Goal: Task Accomplishment & Management: Manage account settings

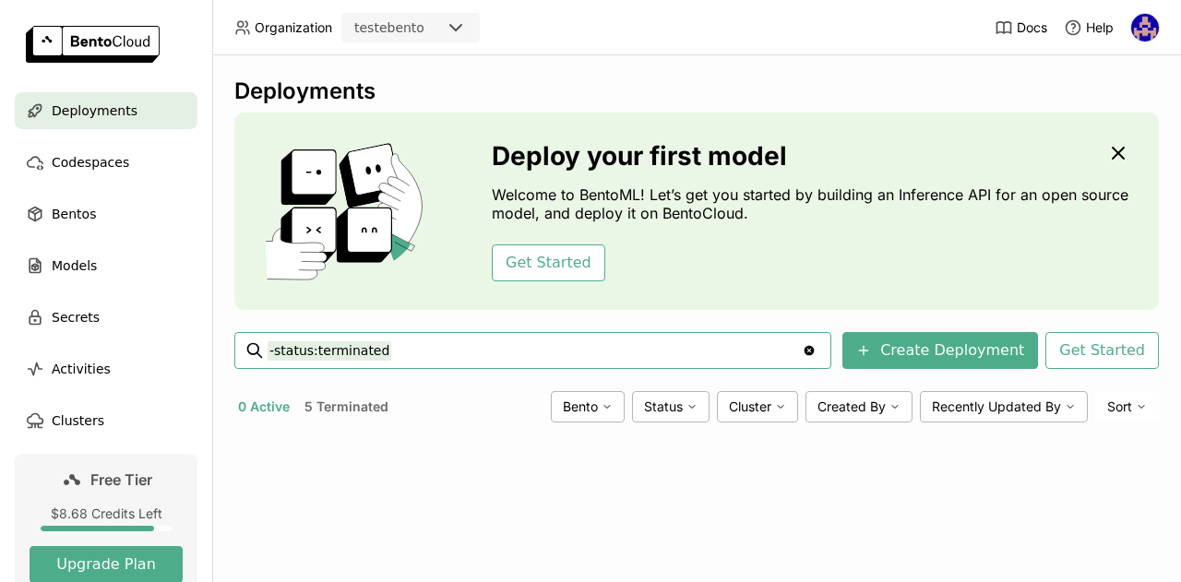
click at [137, 90] on link at bounding box center [106, 46] width 212 height 92
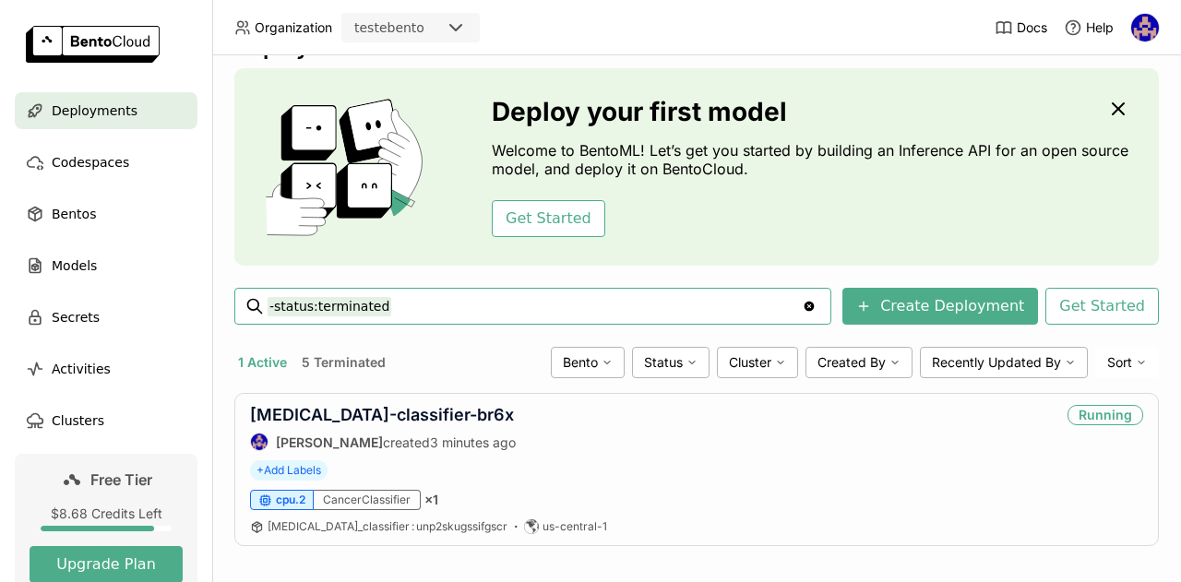
scroll to position [69, 0]
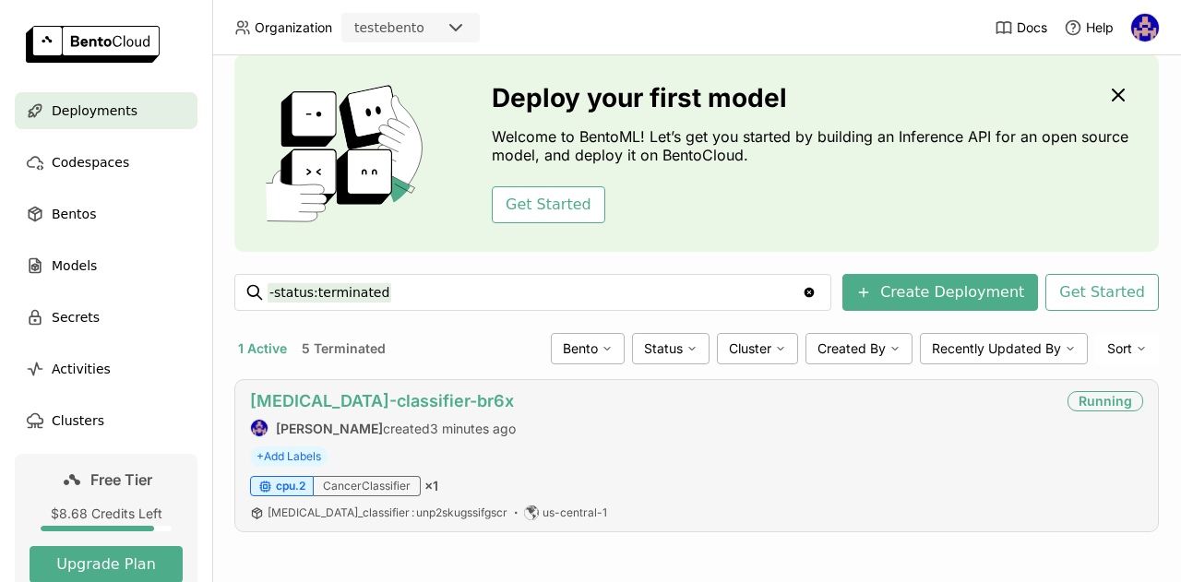
click at [325, 391] on link "[MEDICAL_DATA]-classifier-br6x" at bounding box center [382, 400] width 264 height 19
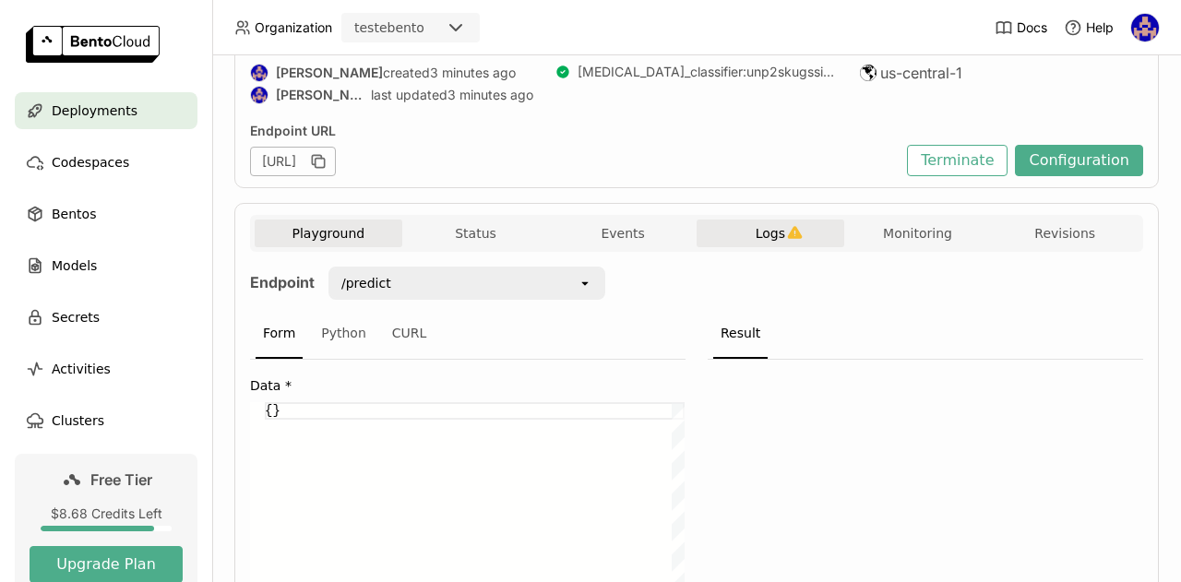
click at [797, 221] on button "Logs" at bounding box center [771, 234] width 148 height 28
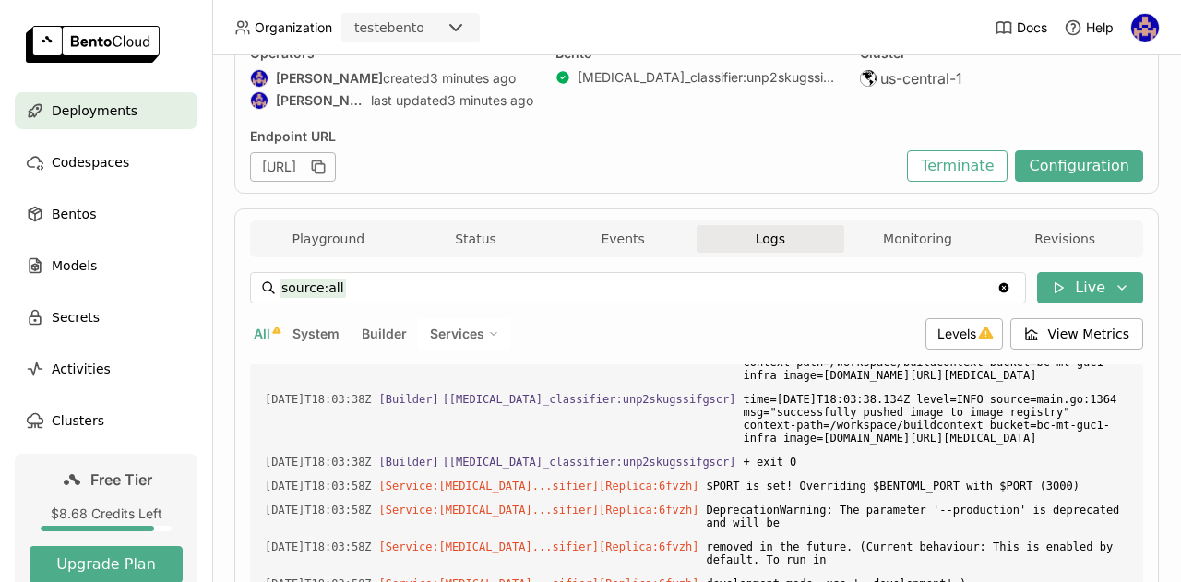
scroll to position [142, 0]
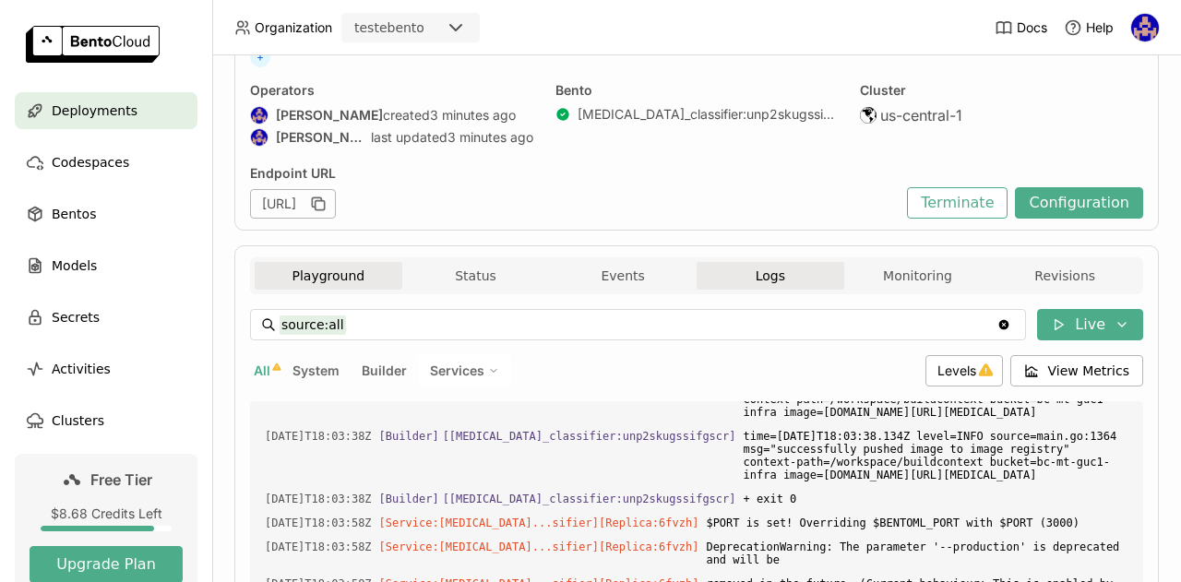
click at [358, 270] on button "Playground" at bounding box center [329, 276] width 148 height 28
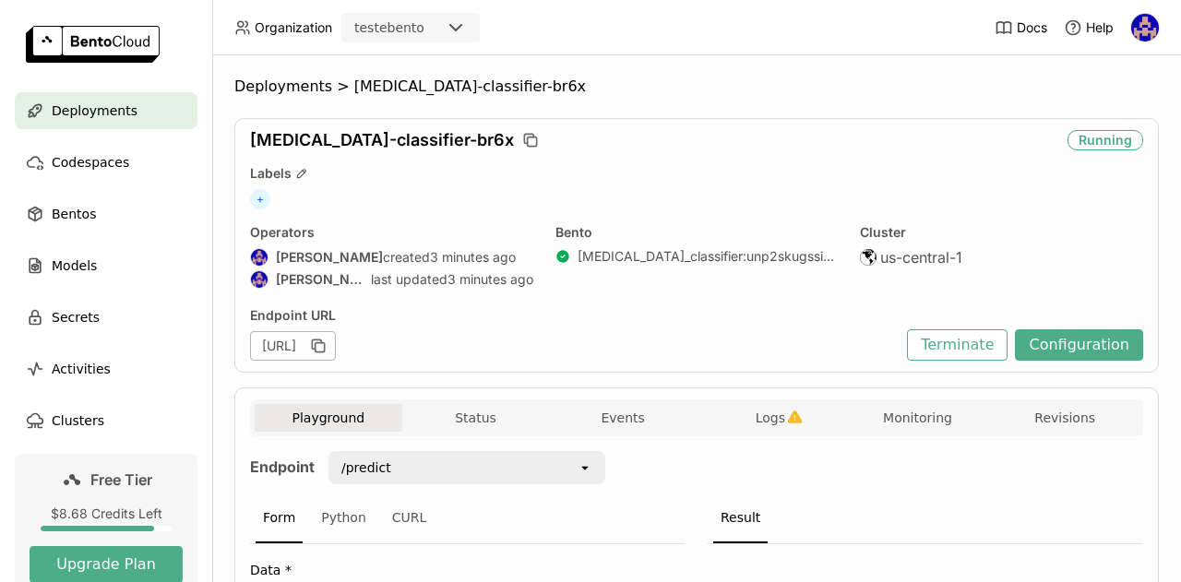
scroll to position [336, 0]
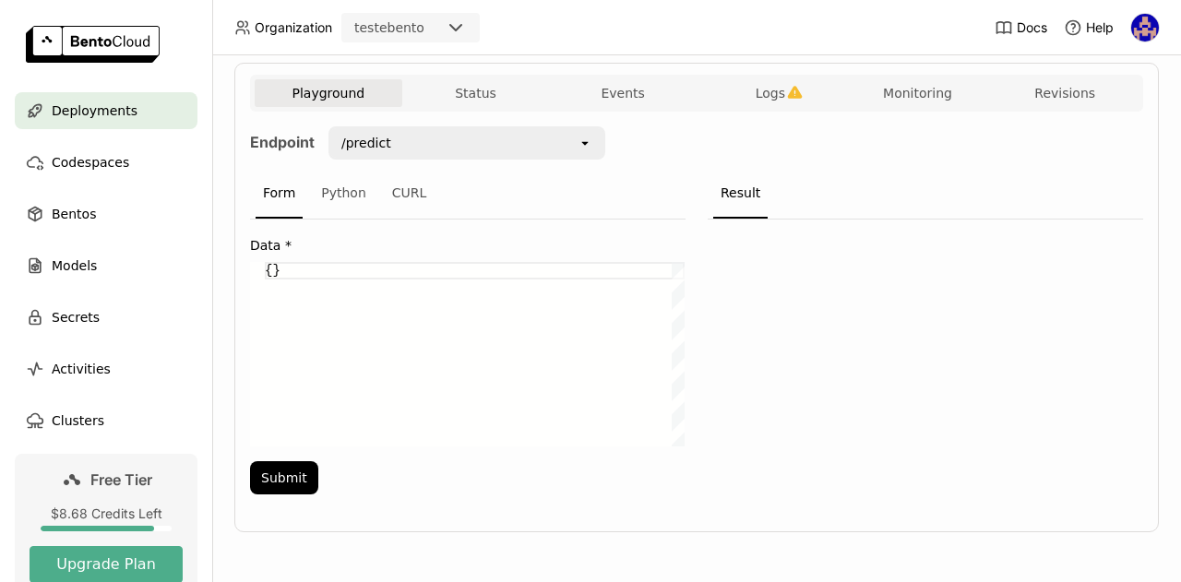
click at [128, 104] on div "Deployments" at bounding box center [106, 110] width 183 height 37
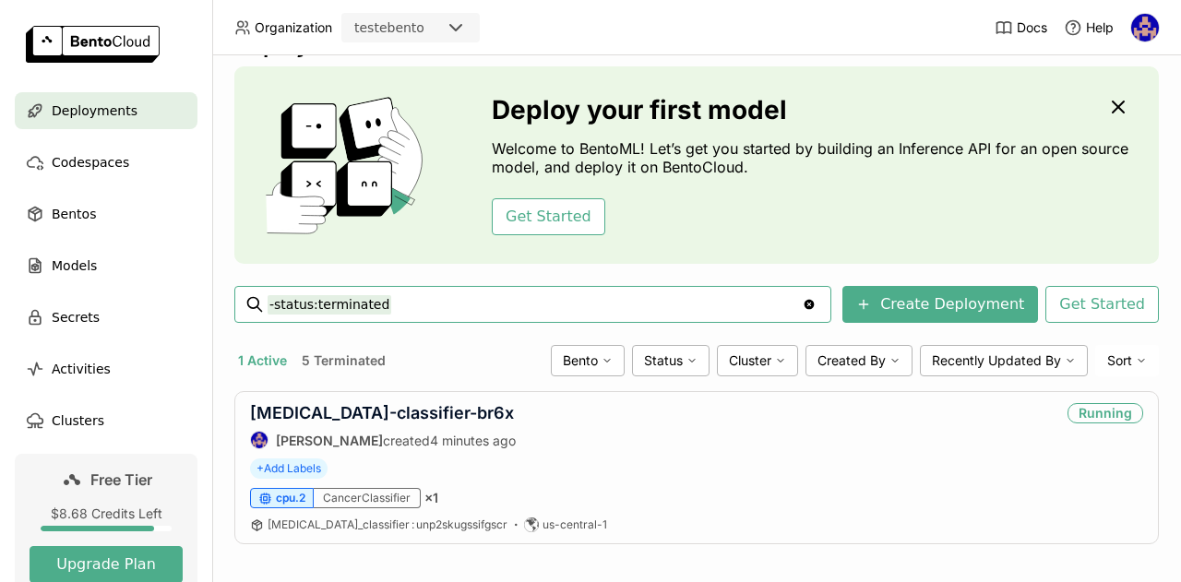
scroll to position [69, 0]
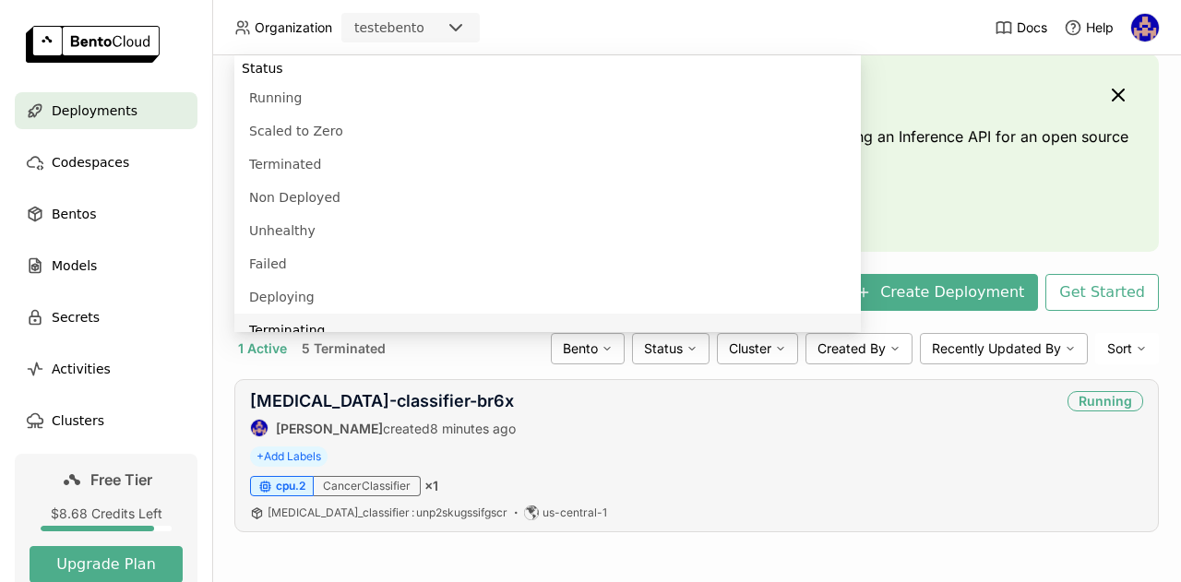
click at [1075, 447] on div "+ Add Labels" at bounding box center [696, 457] width 893 height 20
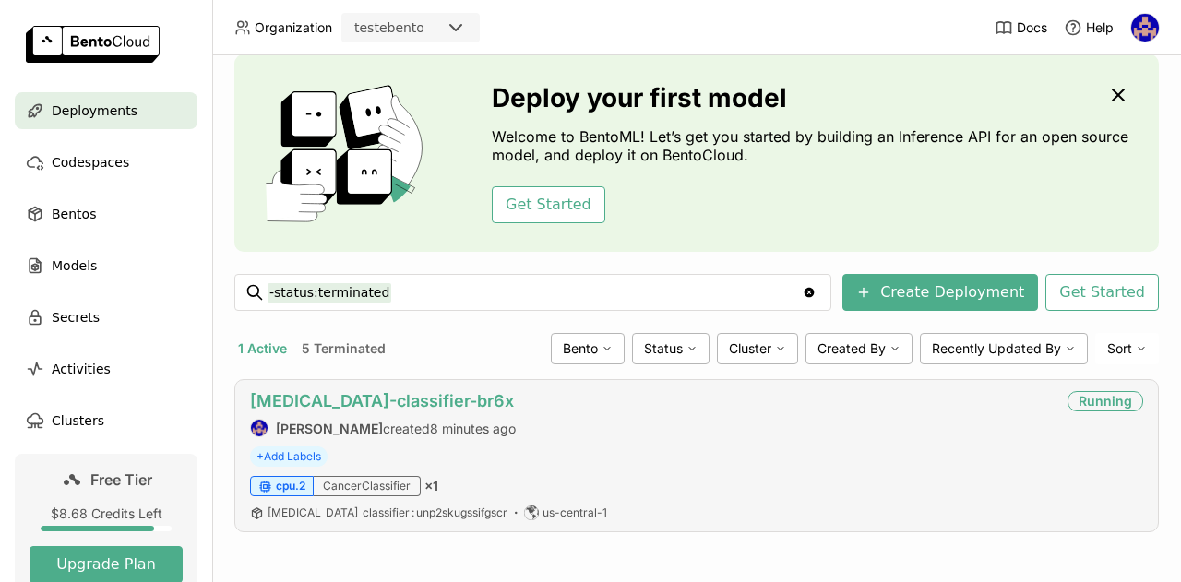
click at [413, 392] on link "[MEDICAL_DATA]-classifier-br6x" at bounding box center [382, 400] width 264 height 19
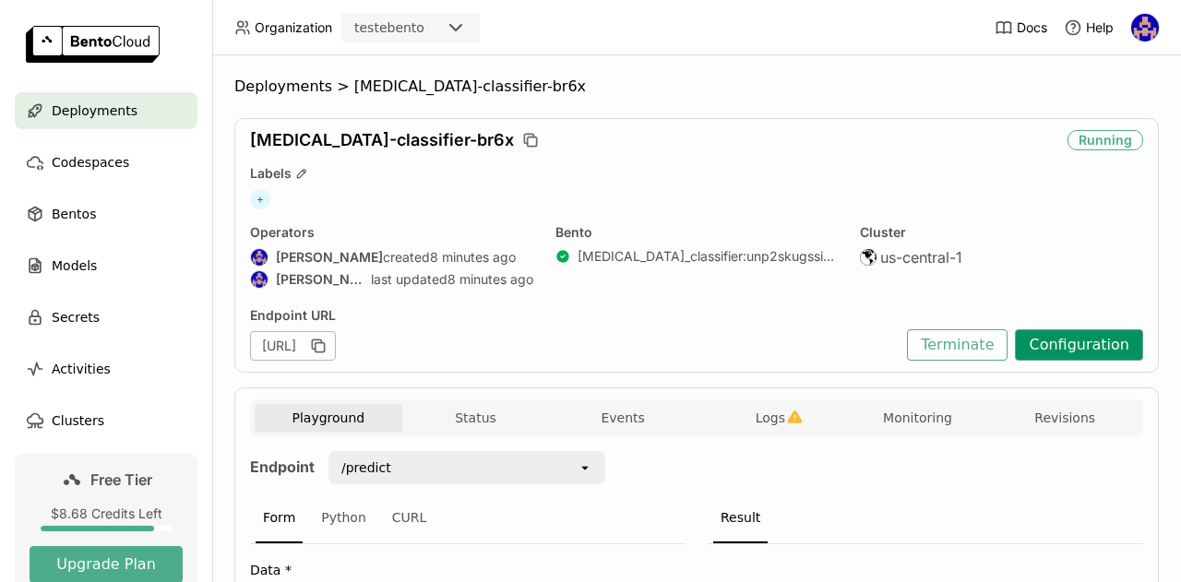
click at [1090, 338] on button "Configuration" at bounding box center [1079, 344] width 128 height 31
click at [945, 344] on button "Terminate" at bounding box center [957, 344] width 101 height 31
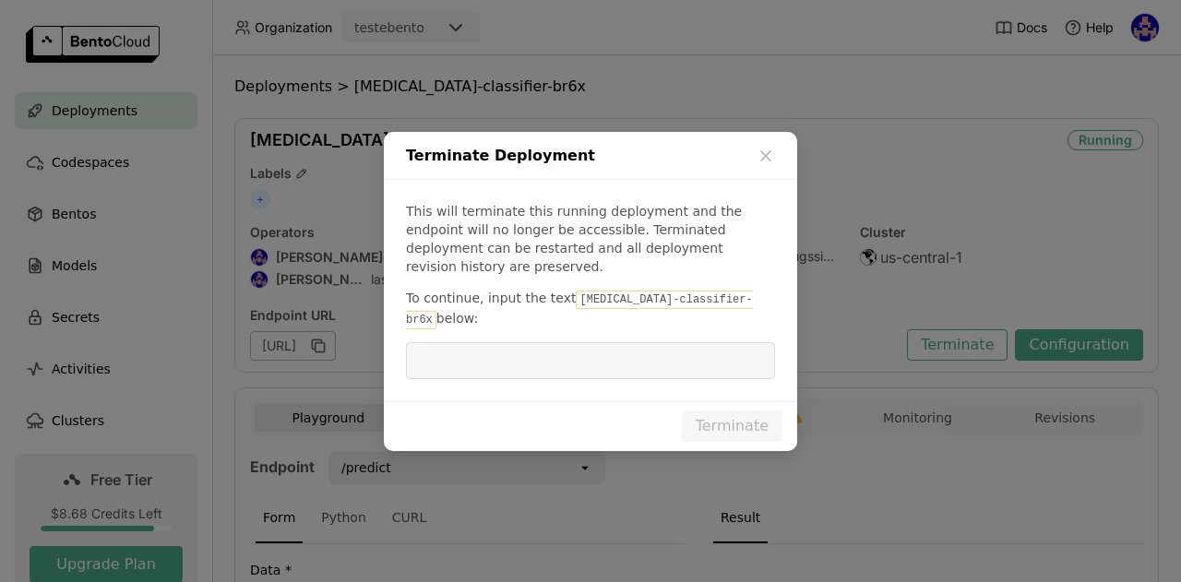
click at [662, 295] on code "[MEDICAL_DATA]-classifier-br6x" at bounding box center [579, 310] width 347 height 39
click at [662, 296] on code "[MEDICAL_DATA]-classifier-br6x" at bounding box center [579, 310] width 347 height 39
drag, startPoint x: 699, startPoint y: 300, endPoint x: 560, endPoint y: 303, distance: 139.4
click at [560, 303] on p "To continue, input the text cancer-classifier-br6x below:" at bounding box center [590, 309] width 369 height 41
copy code "[MEDICAL_DATA]-classifier-br6x"
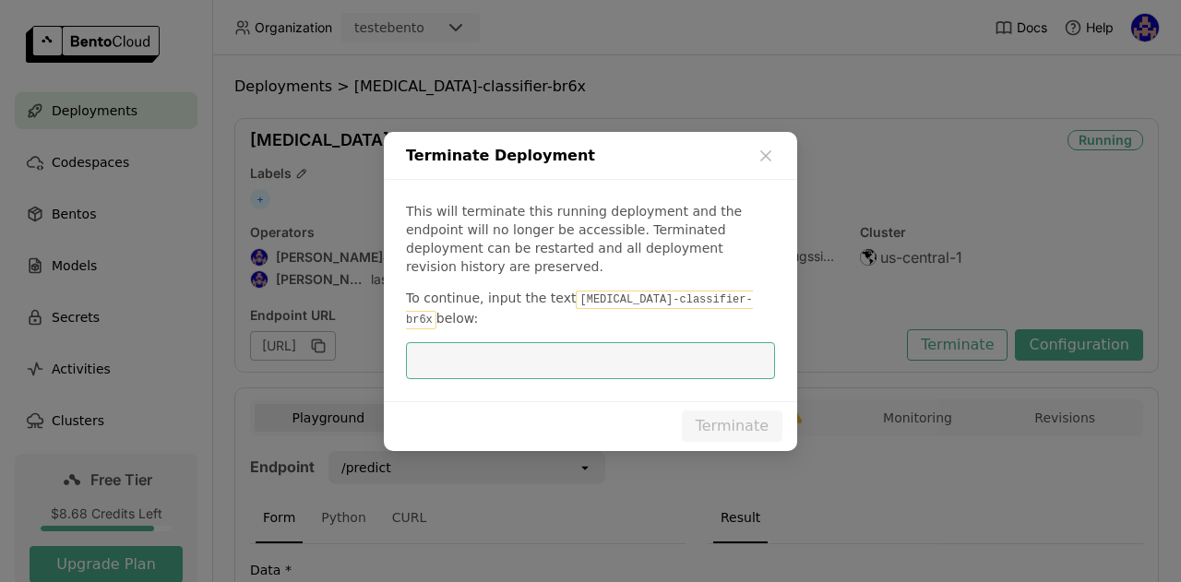
click at [596, 343] on input "dialog" at bounding box center [590, 360] width 347 height 35
paste input "[MEDICAL_DATA]-classifier-br6x"
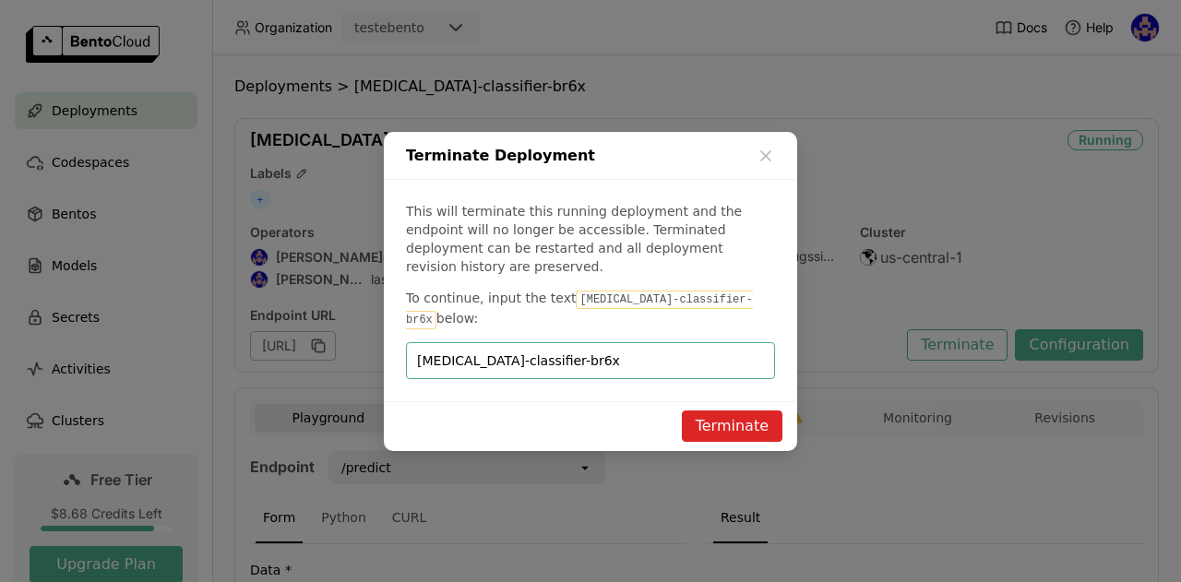
type input "[MEDICAL_DATA]-classifier-br6x"
click at [718, 411] on button "Terminate" at bounding box center [732, 426] width 101 height 31
